Goal: Task Accomplishment & Management: Use online tool/utility

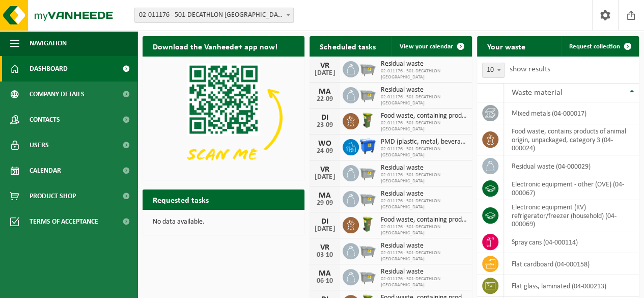
click at [71, 170] on link "Calendar" at bounding box center [68, 170] width 137 height 25
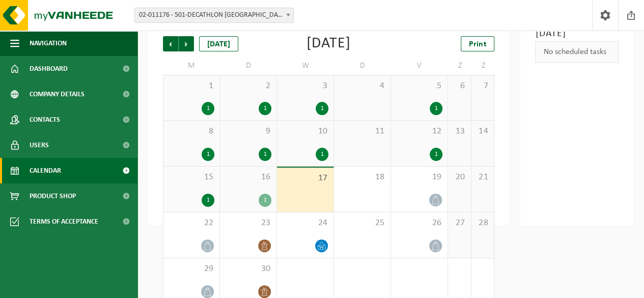
scroll to position [85, 0]
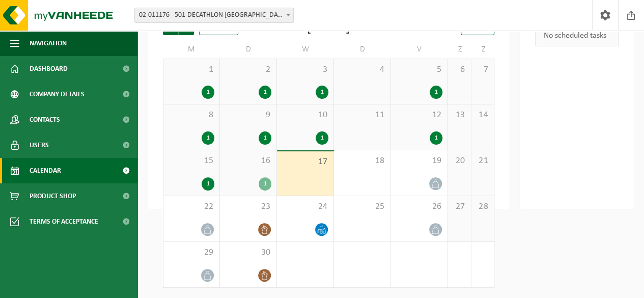
click at [313, 179] on div "17" at bounding box center [305, 173] width 57 height 44
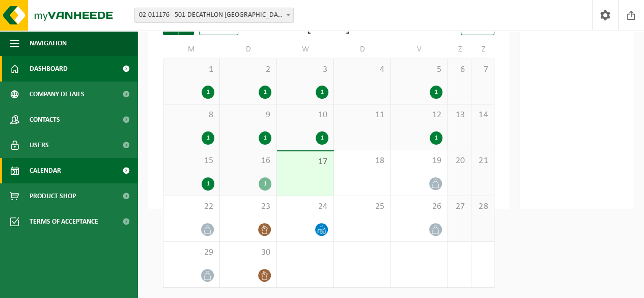
click at [77, 67] on link "Dashboard" at bounding box center [68, 68] width 137 height 25
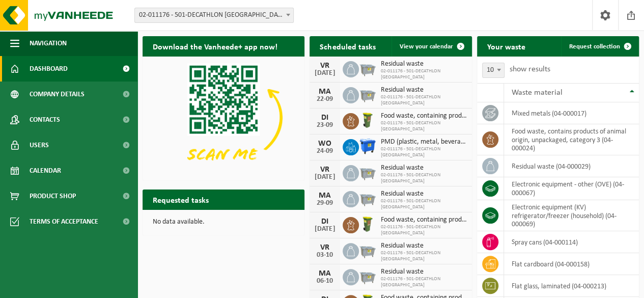
click at [210, 201] on h2 "Requested tasks" at bounding box center [181, 199] width 76 height 20
click at [190, 198] on font "Requested tasks" at bounding box center [181, 201] width 56 height 8
click at [162, 198] on font "Requested tasks" at bounding box center [181, 201] width 56 height 8
click at [614, 47] on font "Request collection" at bounding box center [594, 46] width 51 height 7
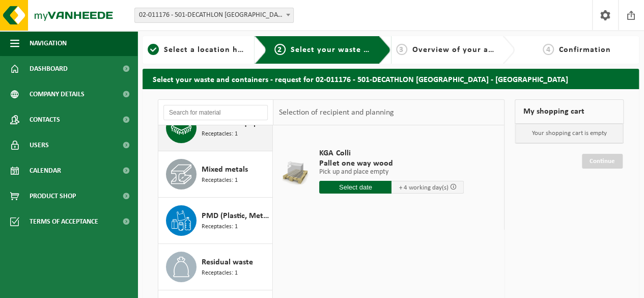
scroll to position [71, 0]
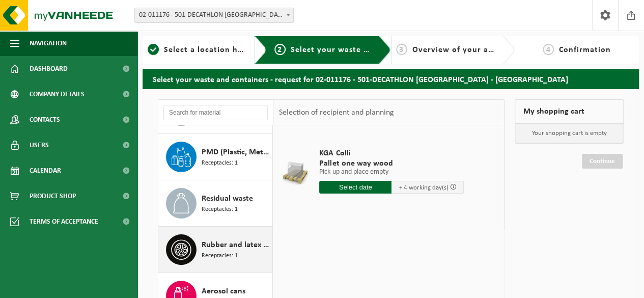
click at [224, 241] on font "Rubber and latex rubber" at bounding box center [245, 245] width 86 height 8
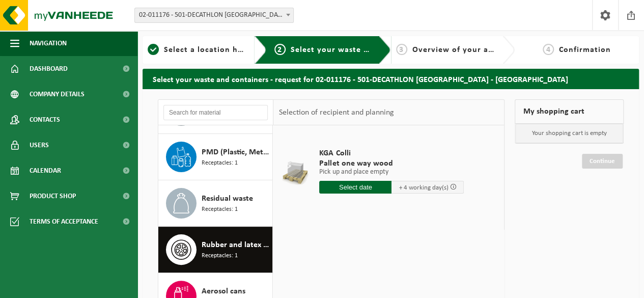
scroll to position [155, 0]
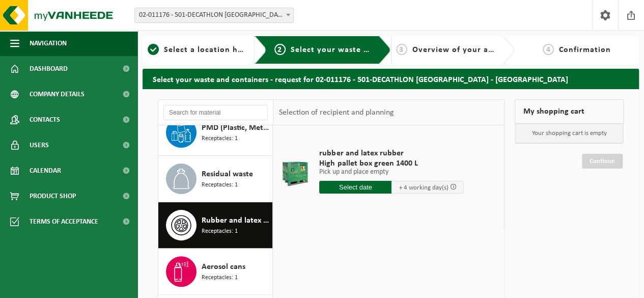
click at [361, 190] on input "text" at bounding box center [355, 187] width 72 height 13
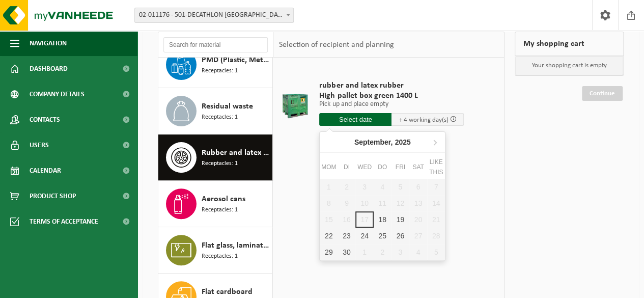
scroll to position [68, 0]
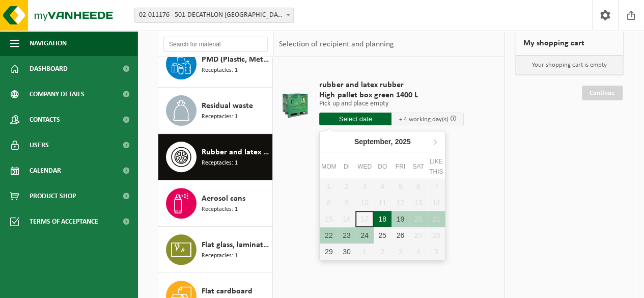
click at [381, 217] on font "18" at bounding box center [382, 219] width 8 height 8
type input "Van 2025-09-18"
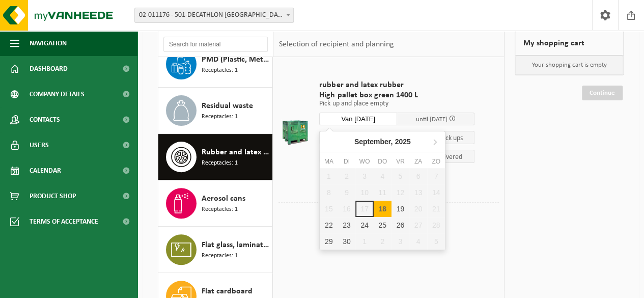
click at [368, 115] on input "Van 2025-09-18" at bounding box center [358, 119] width 78 height 13
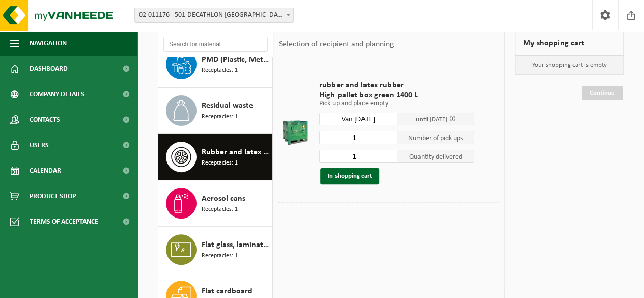
click at [367, 87] on font "rubber and latex rubber" at bounding box center [361, 85] width 84 height 8
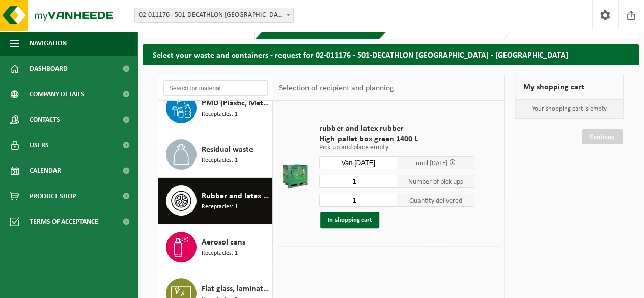
scroll to position [0, 0]
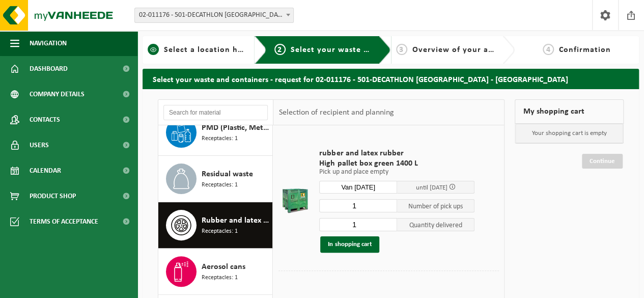
click at [204, 49] on font "Select a location here" at bounding box center [207, 50] width 87 height 8
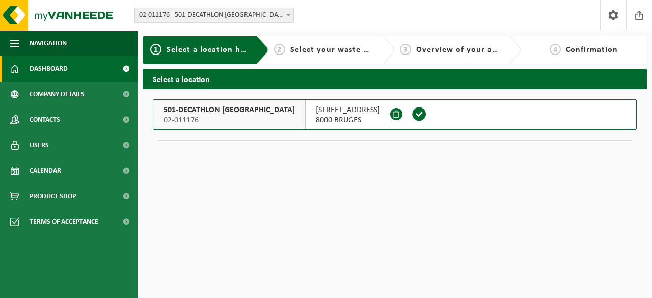
click at [65, 75] on span "Dashboard" at bounding box center [49, 68] width 38 height 25
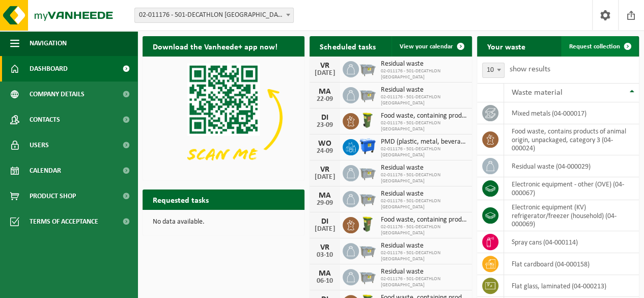
click at [623, 45] on span at bounding box center [628, 46] width 20 height 20
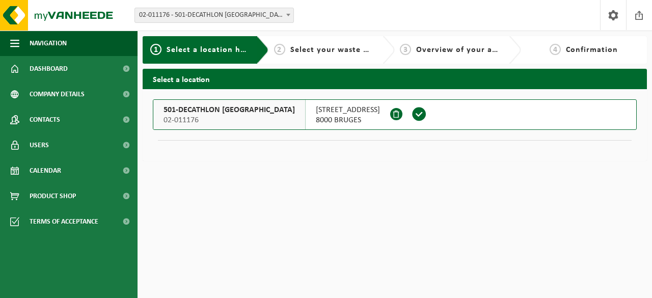
click at [422, 111] on span at bounding box center [418, 113] width 15 height 15
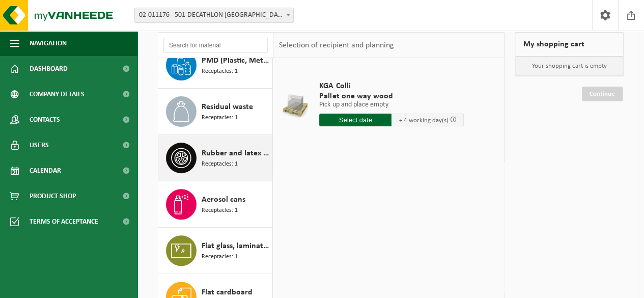
scroll to position [68, 0]
click at [235, 161] on font "Receptacles: 1" at bounding box center [220, 163] width 36 height 6
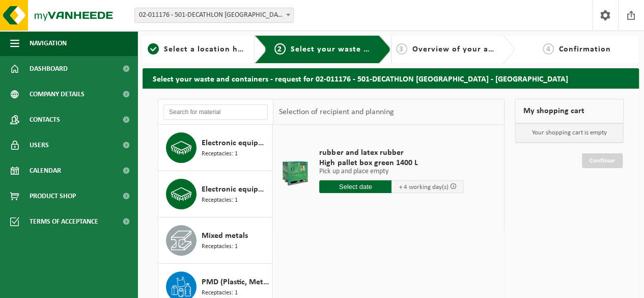
scroll to position [0, 0]
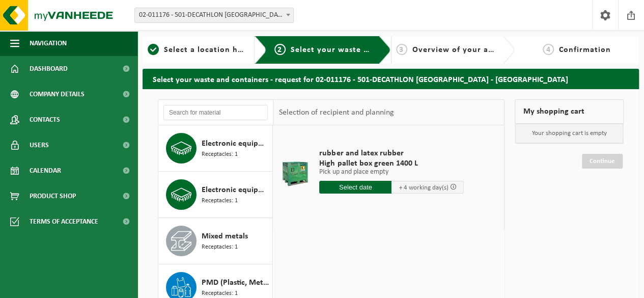
click at [357, 190] on input "text" at bounding box center [355, 187] width 72 height 13
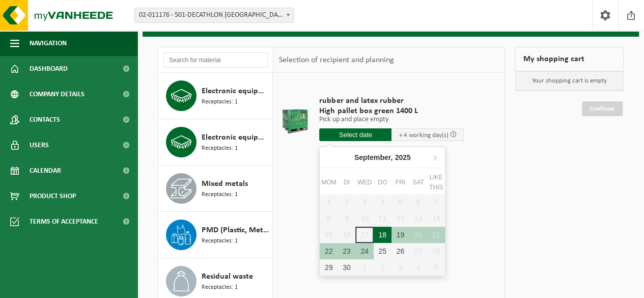
click at [384, 233] on font "18" at bounding box center [382, 235] width 8 height 8
type input "Van [DATE]"
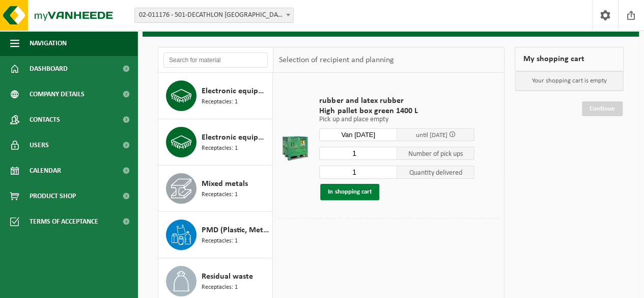
click at [366, 191] on font "In shopping cart" at bounding box center [350, 191] width 44 height 7
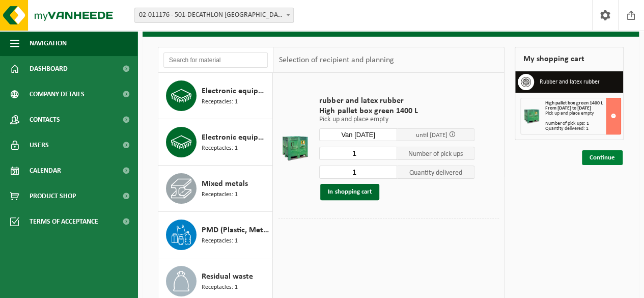
click at [609, 155] on font "Continue" at bounding box center [602, 157] width 25 height 7
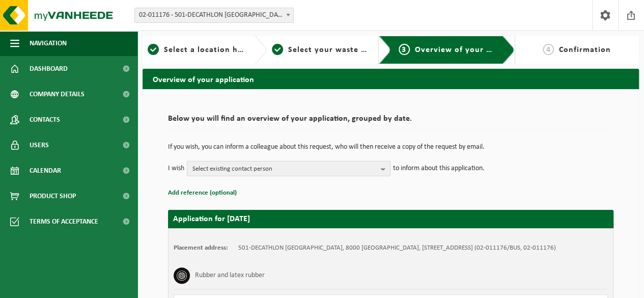
click at [305, 167] on span "Select existing contact person" at bounding box center [284, 168] width 184 height 15
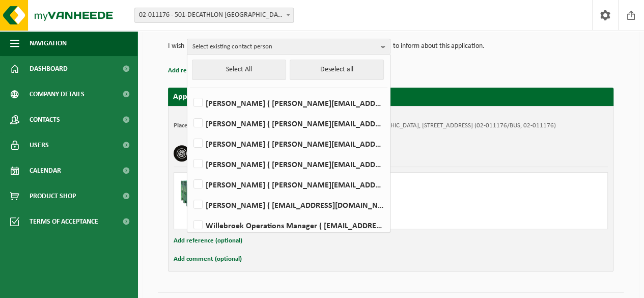
click at [450, 53] on p "to inform about this application." at bounding box center [439, 46] width 92 height 15
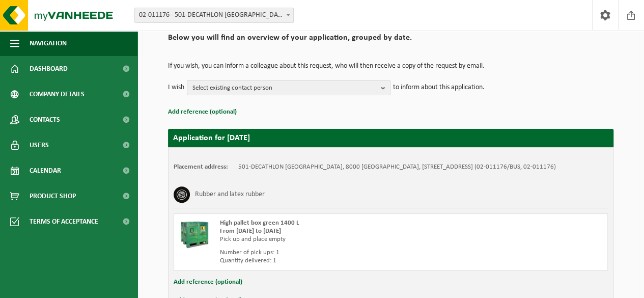
scroll to position [147, 0]
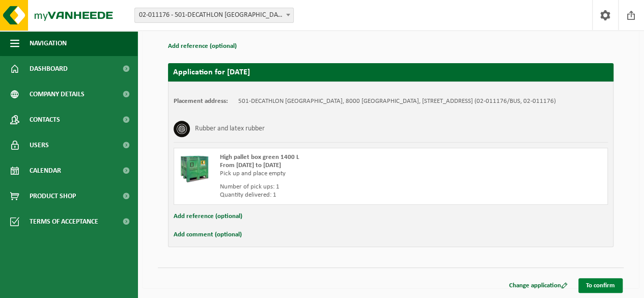
click at [589, 282] on font "To confirm" at bounding box center [600, 285] width 29 height 7
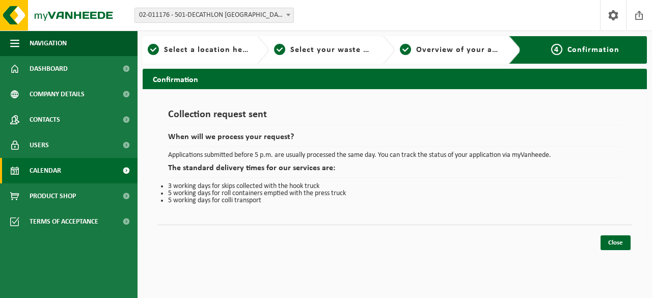
click at [76, 175] on link "Calendar" at bounding box center [68, 170] width 137 height 25
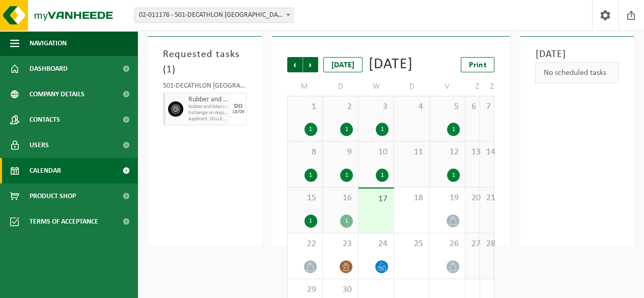
scroll to position [48, 0]
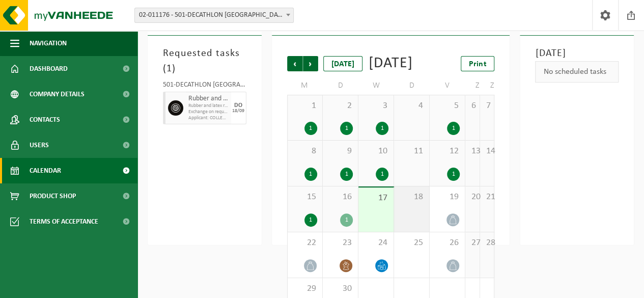
click at [417, 230] on div "18" at bounding box center [411, 208] width 35 height 45
click at [378, 230] on div "17" at bounding box center [375, 209] width 35 height 44
